Goal: Check status: Check status

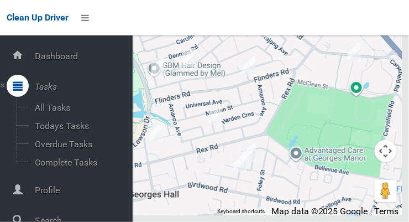
scroll to position [59, 0]
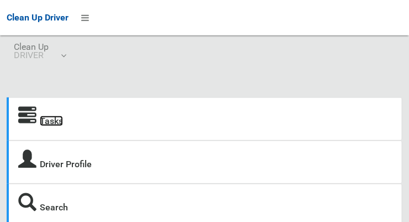
click at [56, 119] on link "Tasks" at bounding box center [51, 121] width 23 height 11
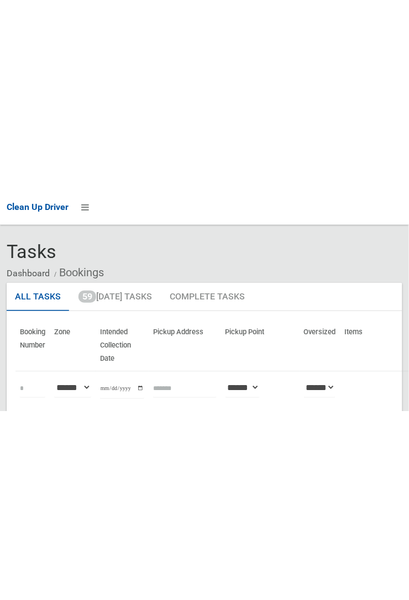
scroll to position [37, 0]
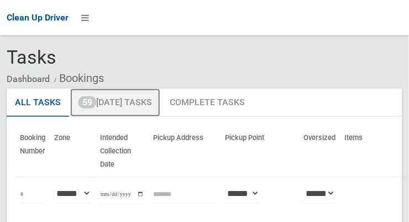
click at [98, 107] on link "59 Today's Tasks" at bounding box center [115, 102] width 90 height 29
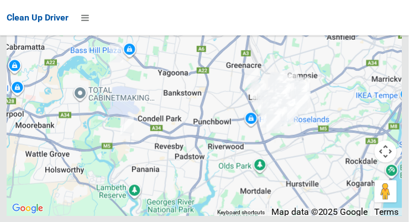
scroll to position [9389, 0]
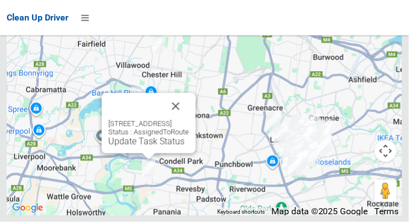
click at [189, 119] on button "Close" at bounding box center [176, 106] width 27 height 27
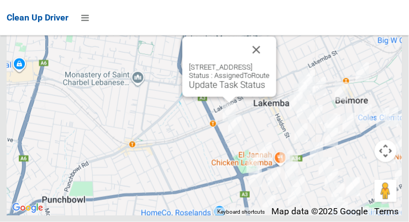
click at [270, 63] on button "Close" at bounding box center [256, 49] width 27 height 27
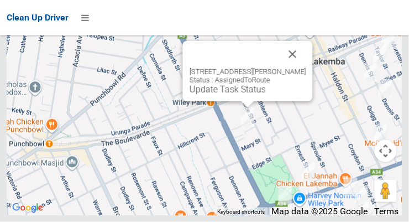
click at [288, 67] on button "Close" at bounding box center [293, 54] width 27 height 27
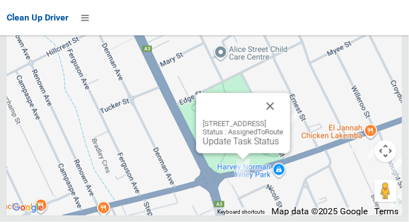
click at [284, 119] on button "Close" at bounding box center [270, 106] width 27 height 27
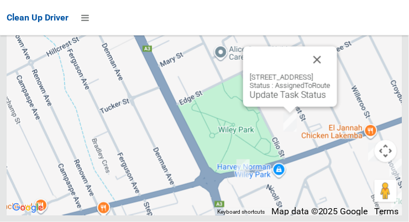
click at [331, 73] on button "Close" at bounding box center [317, 59] width 27 height 27
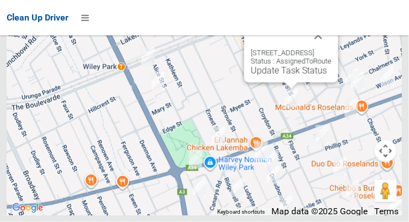
click at [332, 49] on button "Close" at bounding box center [318, 35] width 27 height 27
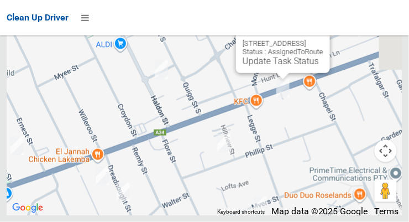
click at [323, 39] on button "Close" at bounding box center [310, 26] width 27 height 27
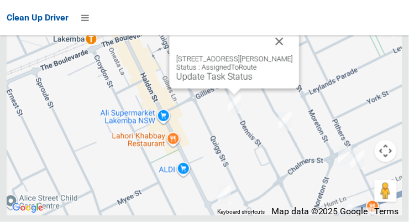
click at [285, 55] on button "Close" at bounding box center [279, 41] width 27 height 27
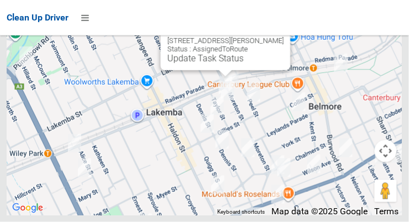
click at [278, 36] on button "Close" at bounding box center [271, 23] width 27 height 27
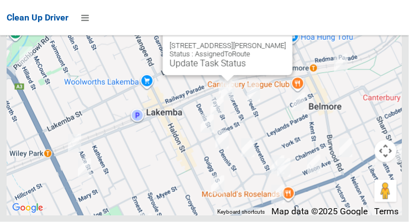
click at [277, 41] on button "Close" at bounding box center [273, 28] width 27 height 27
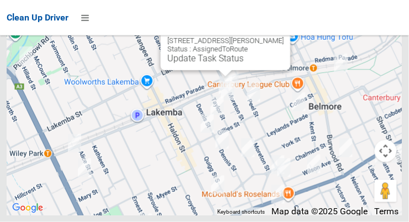
click at [274, 36] on button "Close" at bounding box center [271, 23] width 27 height 27
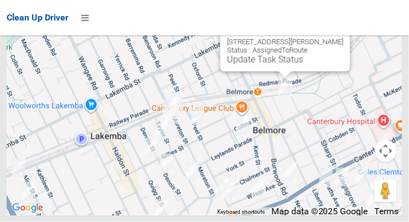
click at [329, 38] on button "Close" at bounding box center [330, 24] width 27 height 27
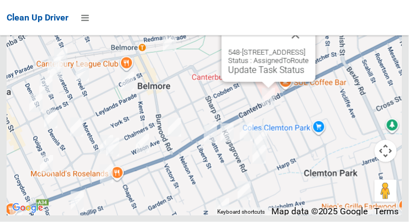
click at [309, 48] on button "Close" at bounding box center [295, 35] width 27 height 27
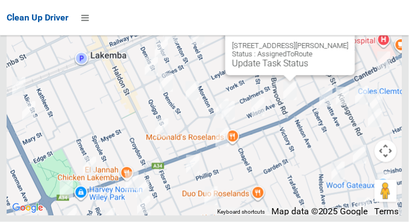
click at [349, 41] on button "Close" at bounding box center [335, 28] width 27 height 27
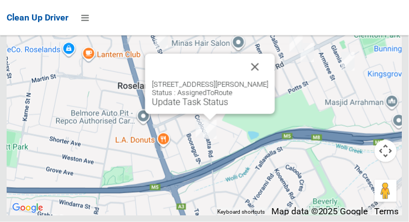
click at [269, 80] on button "Close" at bounding box center [255, 67] width 27 height 27
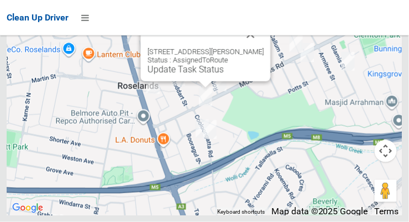
click at [264, 48] on button "Close" at bounding box center [251, 34] width 27 height 27
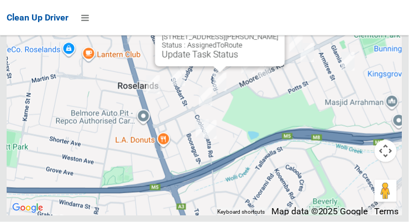
click at [274, 33] on button "Close" at bounding box center [265, 19] width 27 height 27
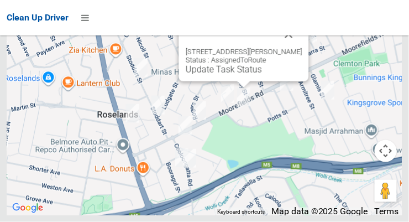
click at [302, 48] on button "Close" at bounding box center [289, 34] width 27 height 27
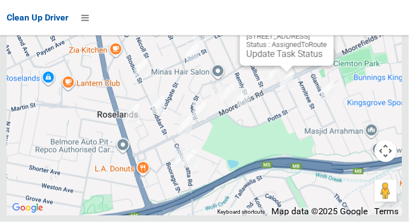
click at [327, 32] on button "Close" at bounding box center [314, 19] width 27 height 27
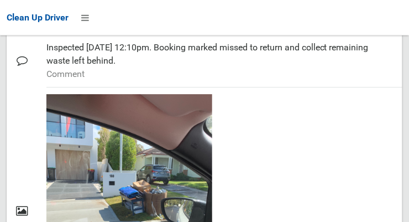
scroll to position [1741, 0]
